Goal: Task Accomplishment & Management: Use online tool/utility

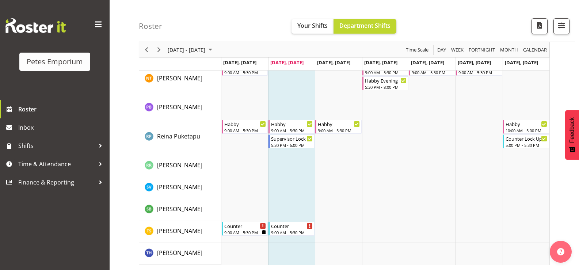
scroll to position [670, 0]
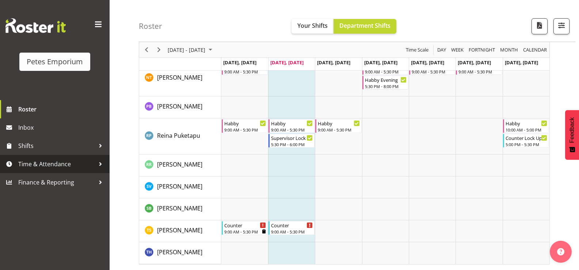
click at [76, 170] on link "Time & Attendance" at bounding box center [55, 164] width 110 height 18
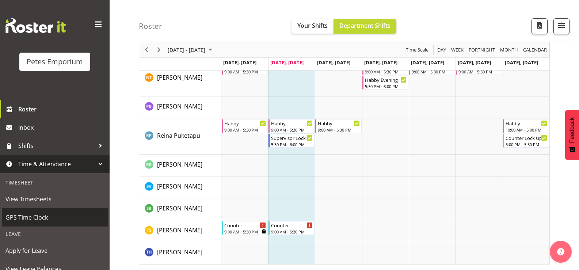
click at [39, 220] on span "GPS Time Clock" at bounding box center [54, 217] width 99 height 11
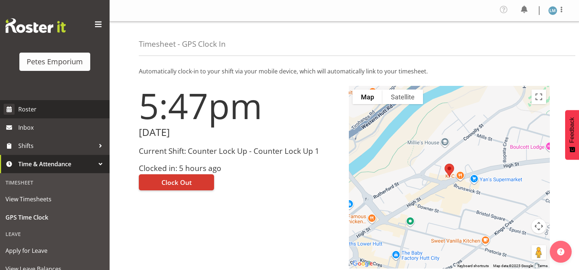
click at [18, 115] on link "Roster" at bounding box center [55, 109] width 110 height 18
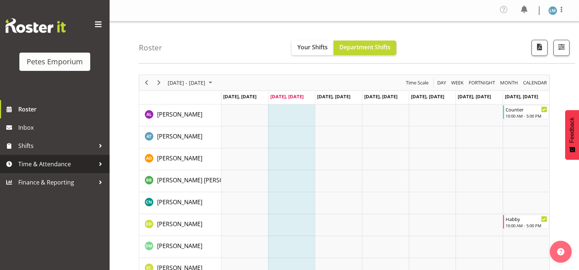
click at [28, 168] on span "Time & Attendance" at bounding box center [56, 164] width 77 height 11
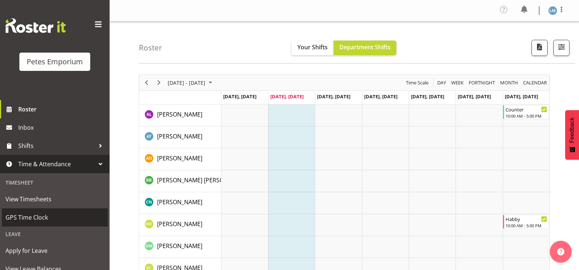
click at [41, 216] on span "GPS Time Clock" at bounding box center [54, 217] width 99 height 11
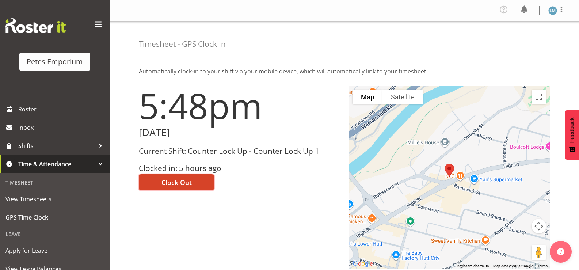
click at [178, 180] on span "Clock Out" at bounding box center [176, 182] width 30 height 9
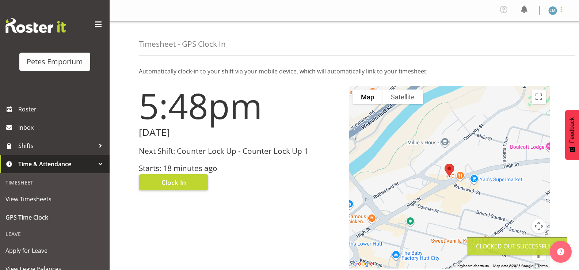
click at [558, 12] on span at bounding box center [561, 9] width 9 height 9
click at [516, 43] on link "Log Out" at bounding box center [531, 40] width 70 height 13
